Goal: Information Seeking & Learning: Learn about a topic

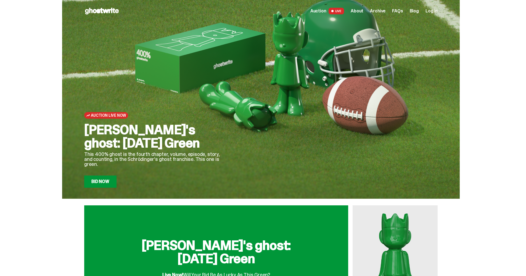
drag, startPoint x: 525, startPoint y: 35, endPoint x: 528, endPoint y: 71, distance: 36.5
click at [521, 71] on html "Open main menu Home Auction LIVE About Archive FAQs Blog Log in" at bounding box center [260, 138] width 521 height 276
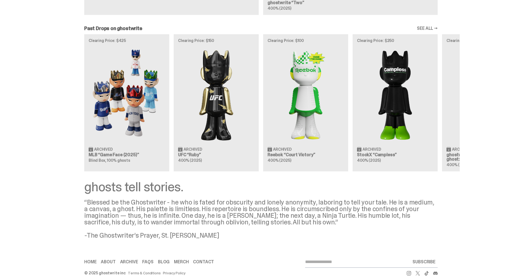
scroll to position [588, 0]
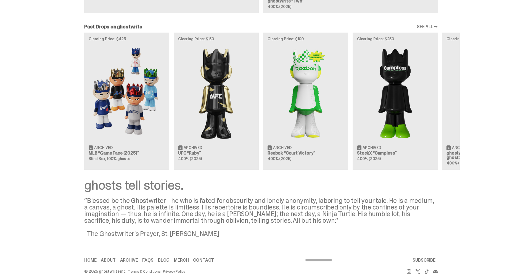
click at [119, 118] on img at bounding box center [127, 92] width 76 height 95
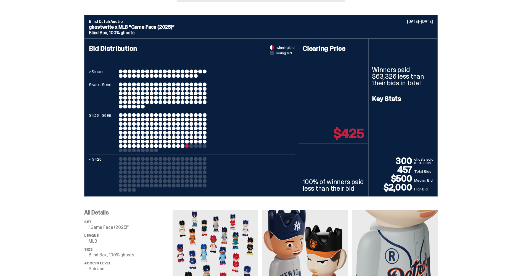
scroll to position [209, 0]
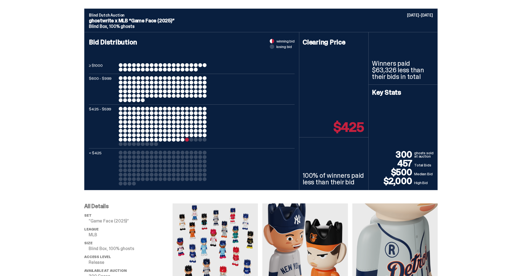
drag, startPoint x: 374, startPoint y: 62, endPoint x: 417, endPoint y: 78, distance: 45.5
click at [417, 78] on p "Winners paid $63,326 less than their bids in total" at bounding box center [403, 70] width 62 height 20
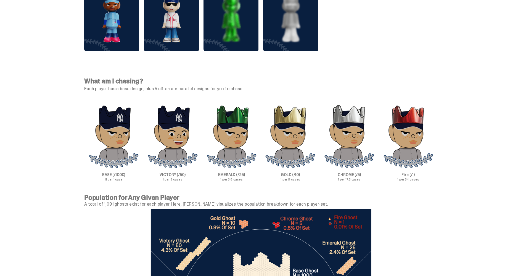
scroll to position [1837, 0]
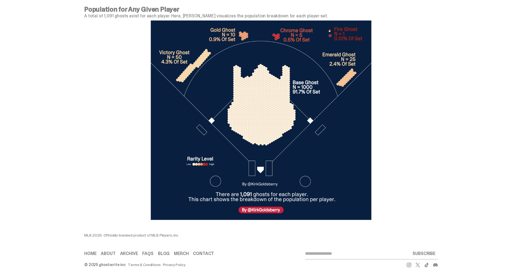
click at [105, 233] on div "MLB 2025. Officially licensed product of MLB Players, Inc." at bounding box center [194, 235] width 221 height 4
drag, startPoint x: 105, startPoint y: 231, endPoint x: 180, endPoint y: 235, distance: 74.6
click at [177, 233] on div "MLB 2025. Officially licensed product of MLB Players, Inc." at bounding box center [194, 235] width 221 height 4
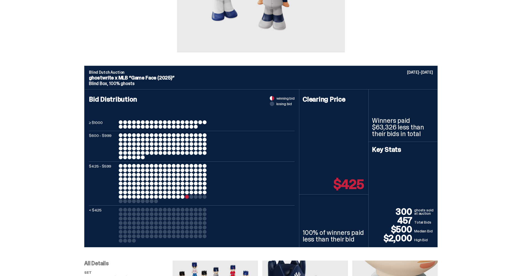
scroll to position [159, 0]
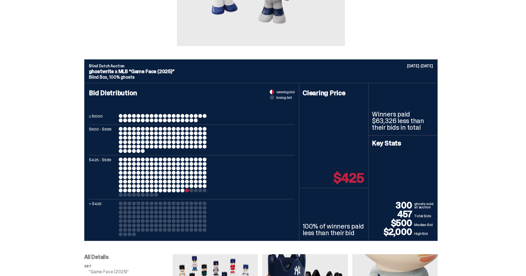
drag, startPoint x: 399, startPoint y: 206, endPoint x: 414, endPoint y: 206, distance: 14.3
click at [414, 206] on p "300" at bounding box center [393, 205] width 42 height 9
click at [430, 118] on p "Winners paid $63,326 less than their bids in total" at bounding box center [403, 121] width 62 height 20
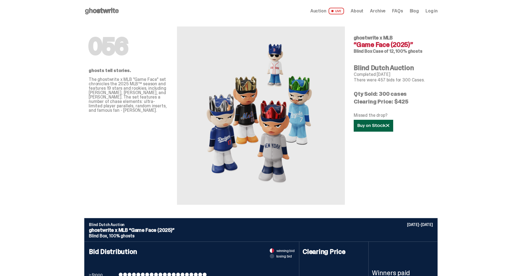
click at [388, 126] on use at bounding box center [372, 126] width 31 height 4
